Goal: Information Seeking & Learning: Learn about a topic

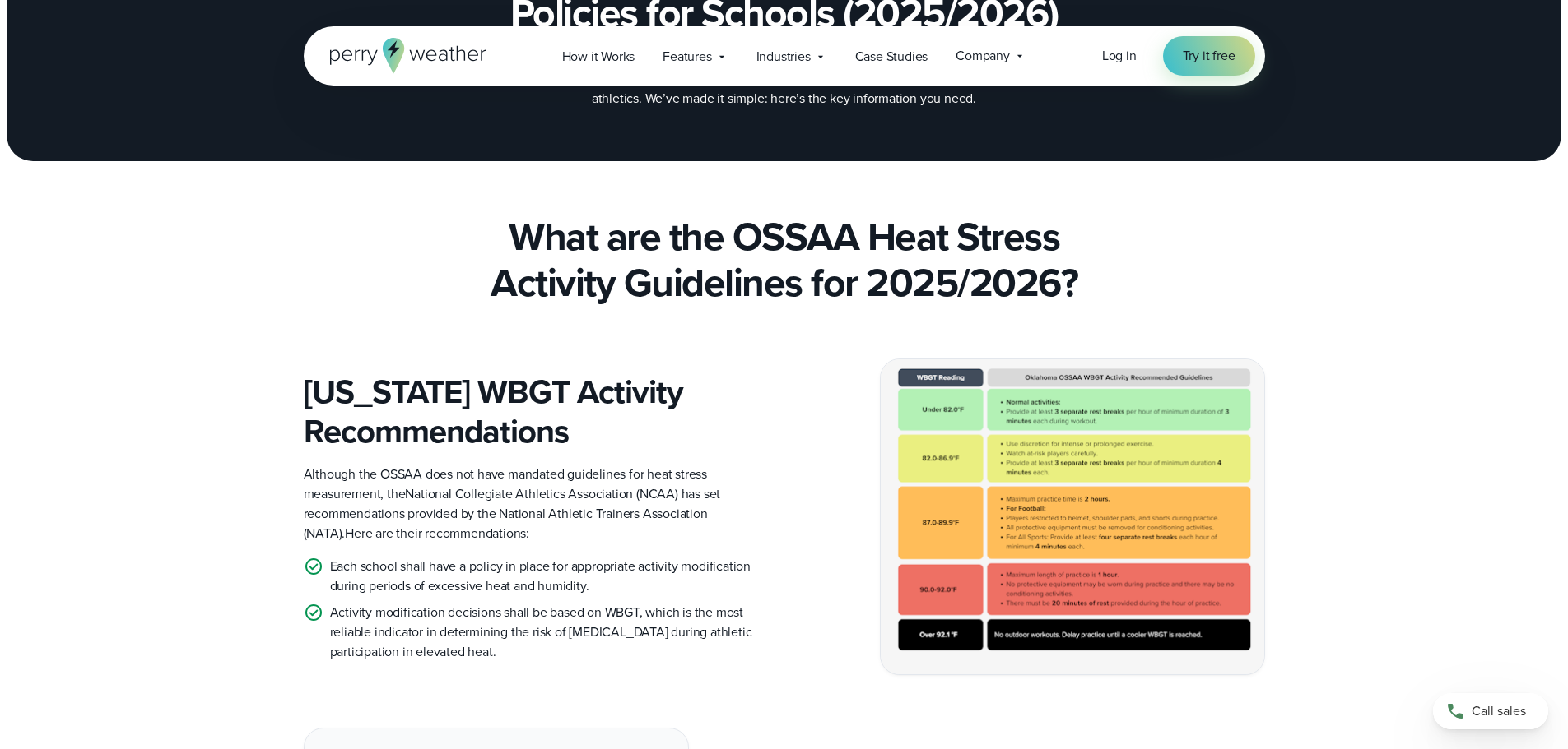
scroll to position [247, 0]
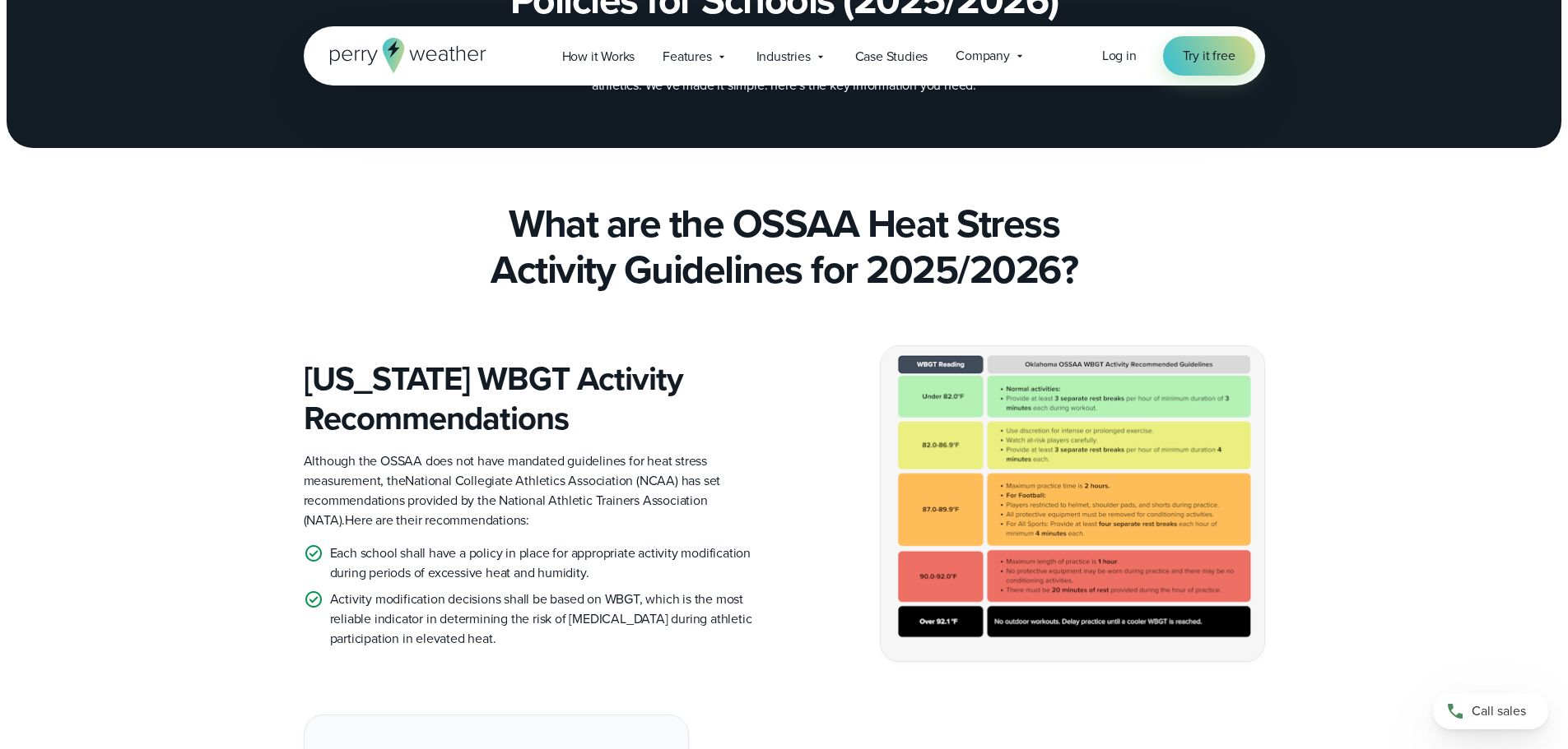
drag, startPoint x: 1157, startPoint y: 471, endPoint x: 1085, endPoint y: 520, distance: 87.1
click at [1085, 520] on img at bounding box center [1072, 504] width 384 height 315
click at [1067, 521] on img at bounding box center [1072, 504] width 384 height 315
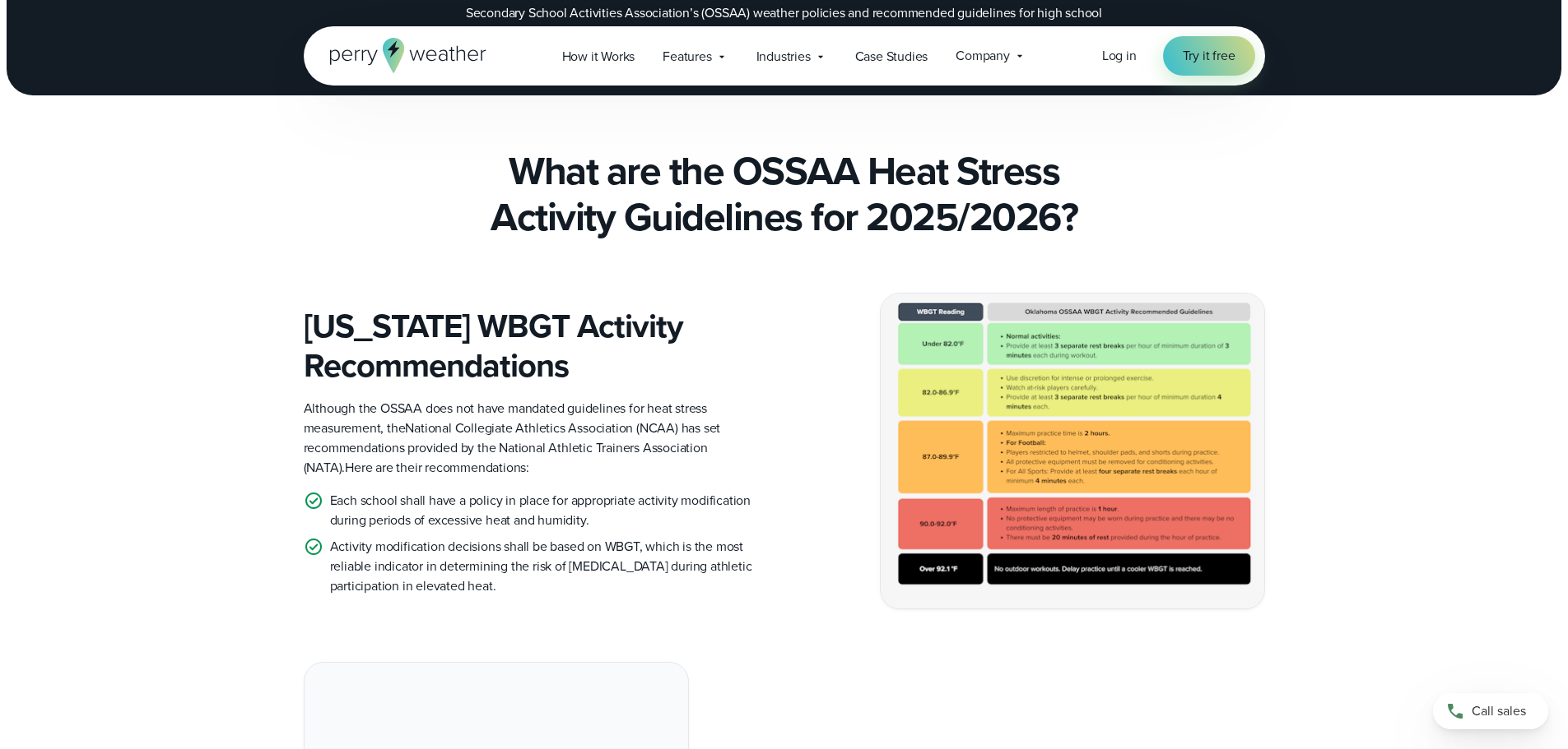
scroll to position [329, 0]
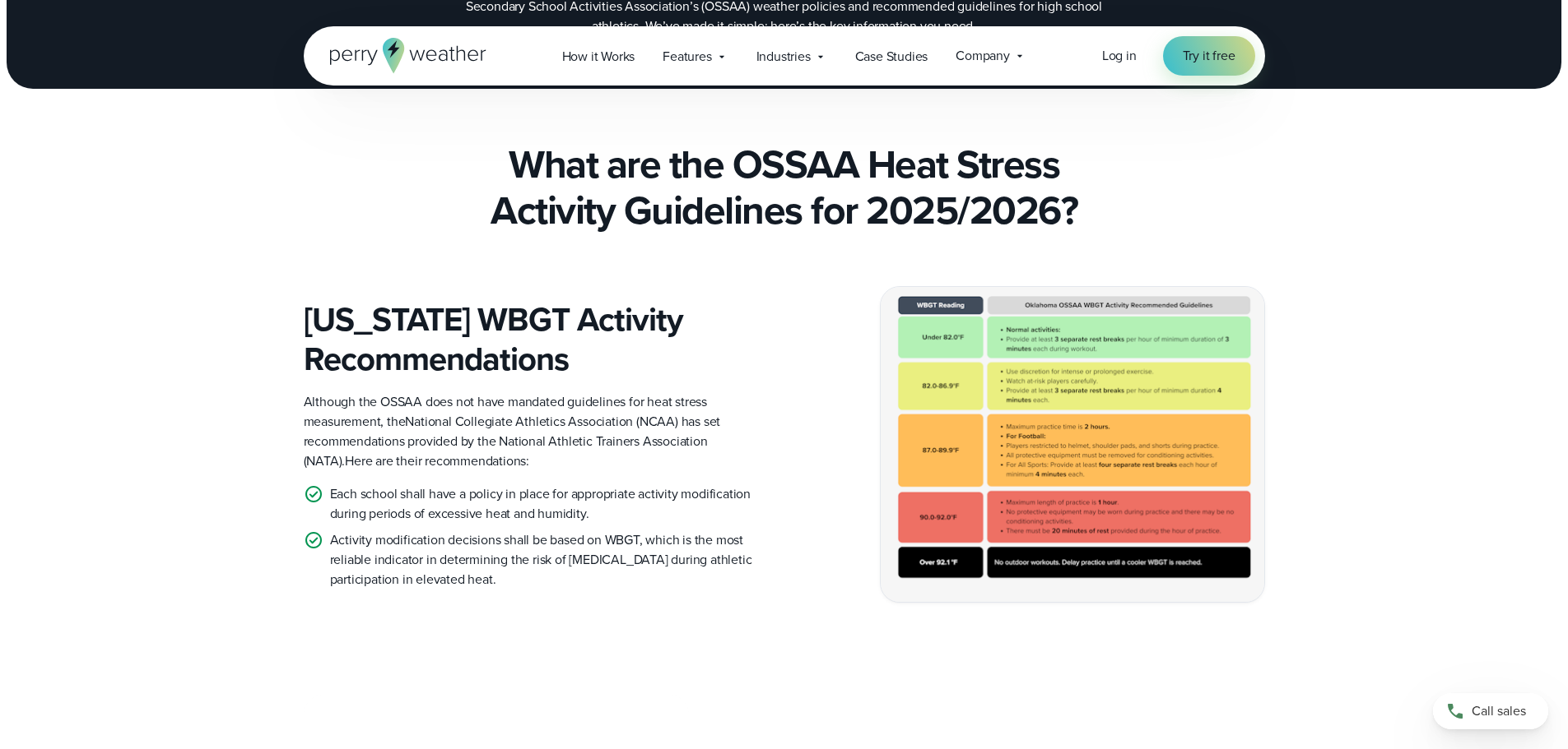
scroll to position [329, 0]
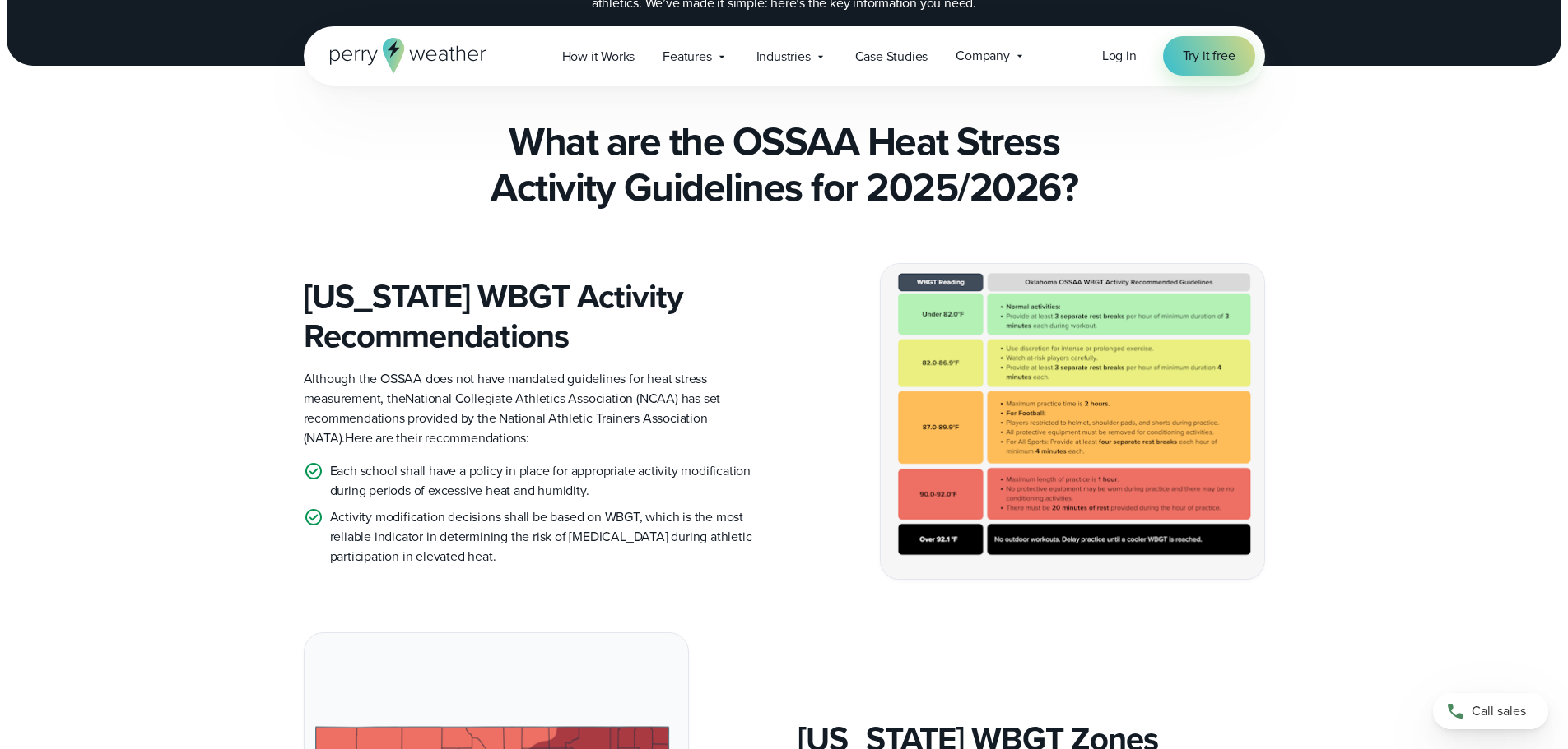
click at [1165, 426] on img at bounding box center [1072, 421] width 384 height 315
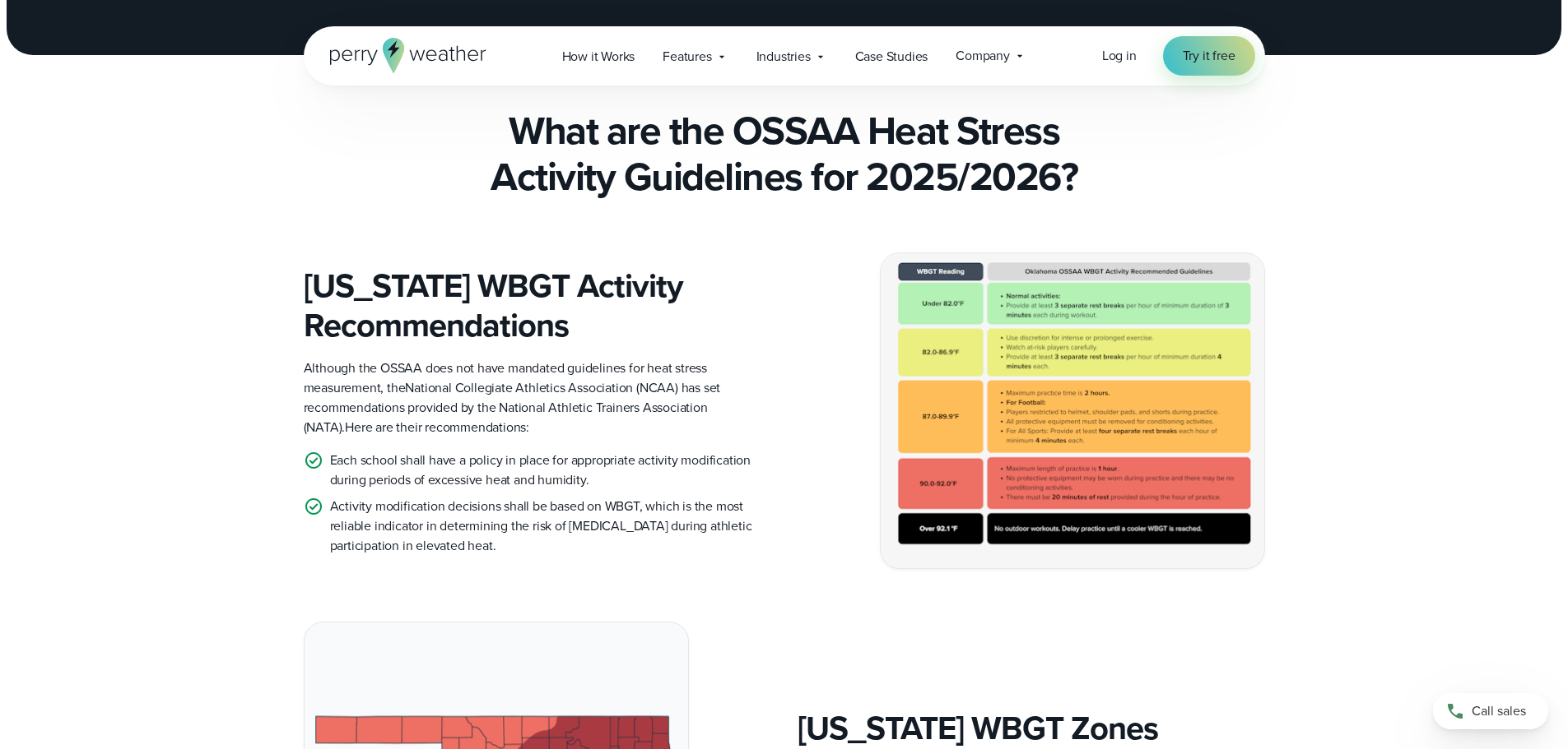
scroll to position [247, 0]
